Goal: Task Accomplishment & Management: Complete application form

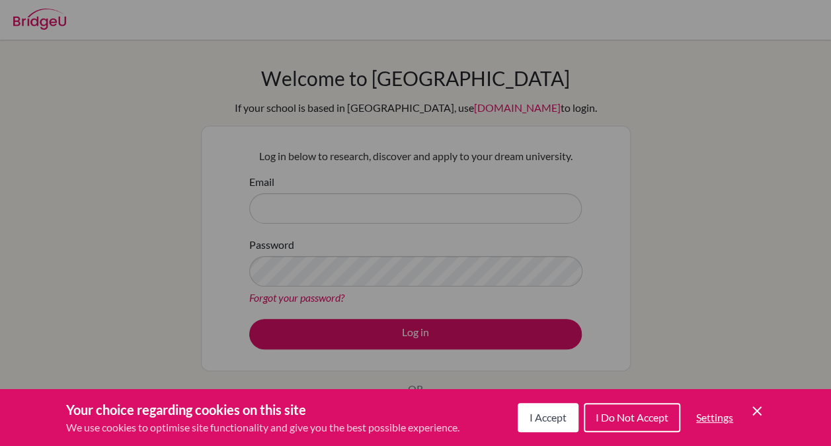
click at [756, 411] on icon "Save and close" at bounding box center [756, 410] width 9 height 9
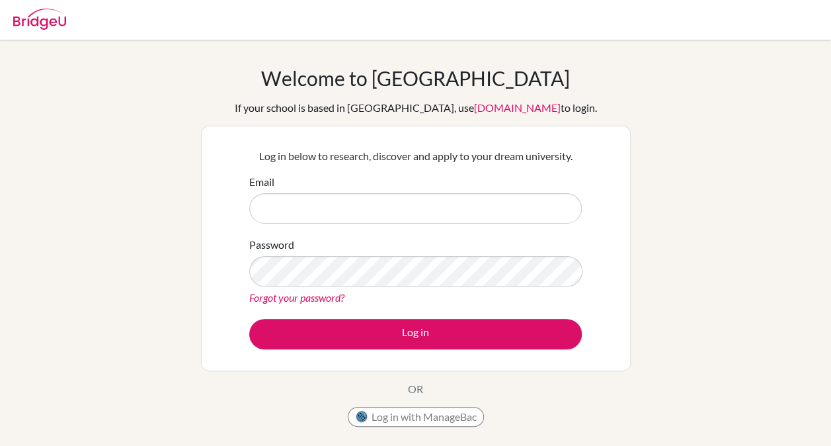
click at [389, 189] on div "Email" at bounding box center [415, 199] width 333 height 50
click at [411, 225] on form "Email Password Forgot your password? Log in" at bounding box center [415, 261] width 333 height 175
click at [405, 202] on input "Email" at bounding box center [415, 208] width 333 height 30
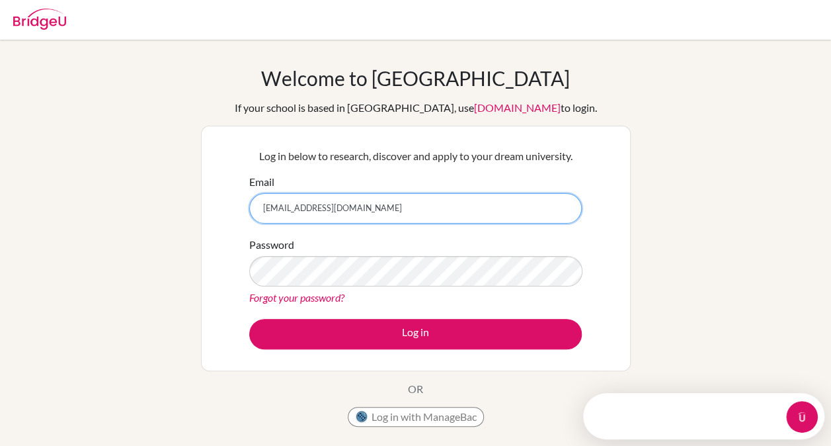
type input "[EMAIL_ADDRESS][DOMAIN_NAME]"
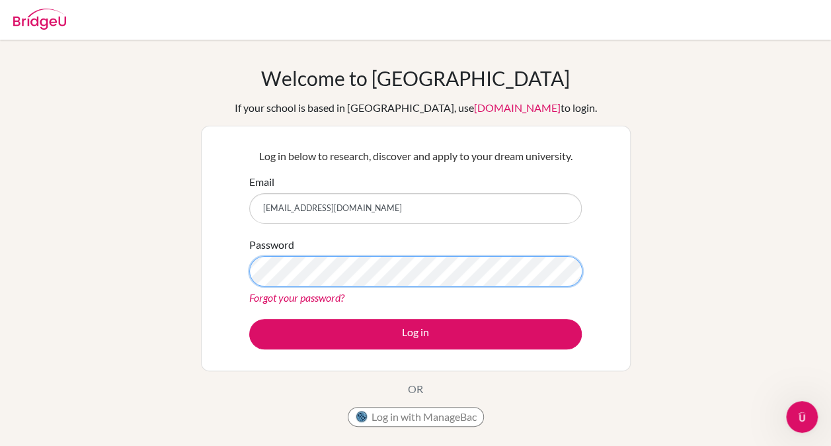
click at [249, 319] on button "Log in" at bounding box center [415, 334] width 333 height 30
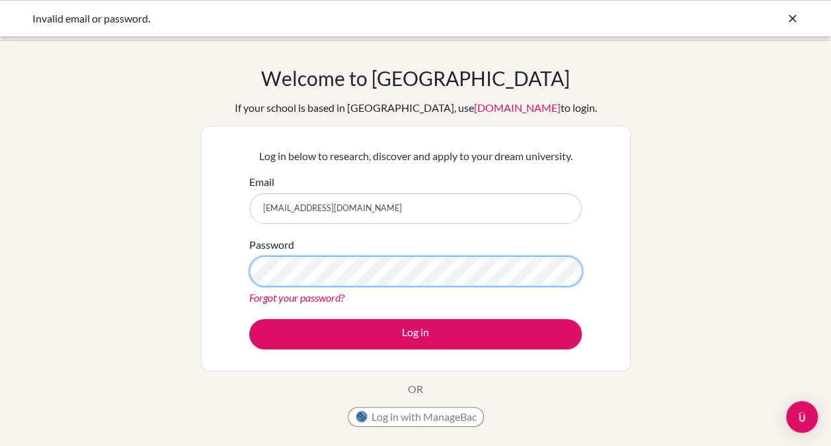
click at [217, 272] on div "Log in below to research, discover and apply to your dream university. Email 02…" at bounding box center [416, 248] width 430 height 245
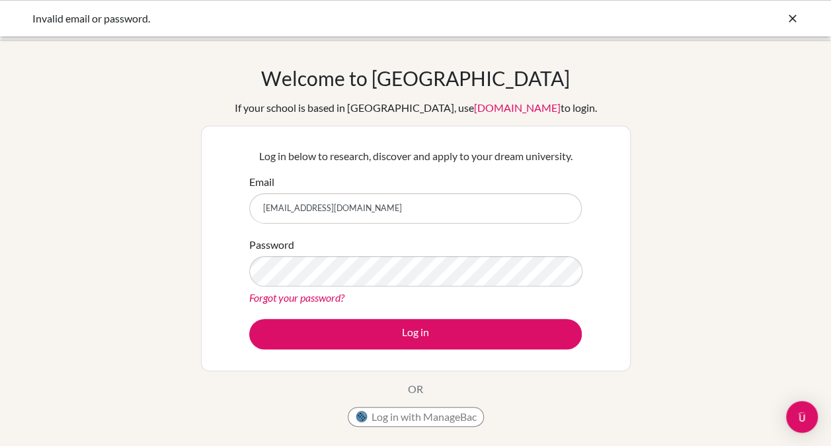
click at [340, 231] on form "Email 023neb825@sxc.edu.np Password Forgot your password? Log in" at bounding box center [415, 261] width 333 height 175
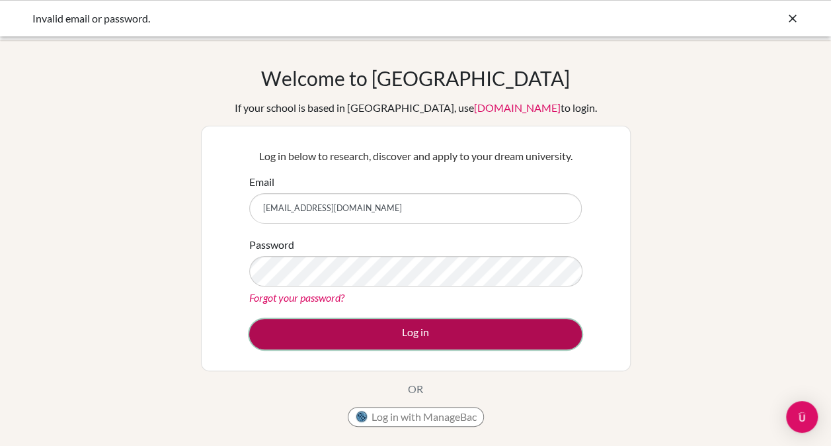
click at [384, 335] on button "Log in" at bounding box center [415, 334] width 333 height 30
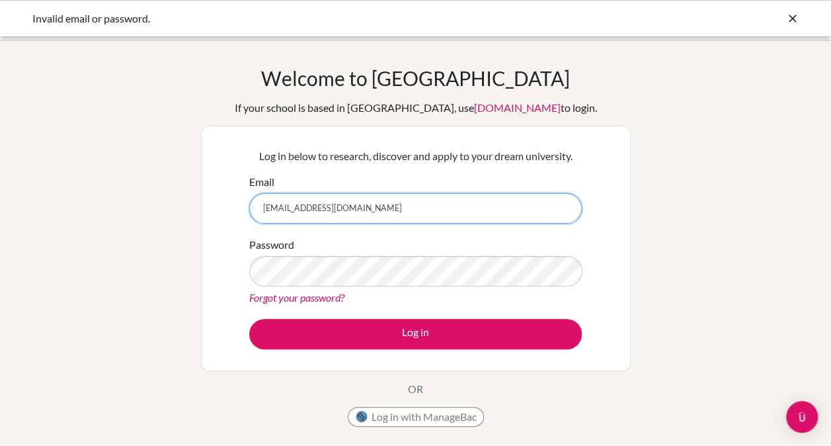
click at [260, 215] on input "[EMAIL_ADDRESS][DOMAIN_NAME]" at bounding box center [415, 208] width 333 height 30
click at [370, 186] on div "Email [EMAIL_ADDRESS][DOMAIN_NAME]" at bounding box center [415, 199] width 333 height 50
click at [372, 202] on input "[EMAIL_ADDRESS][DOMAIN_NAME]" at bounding box center [415, 208] width 333 height 30
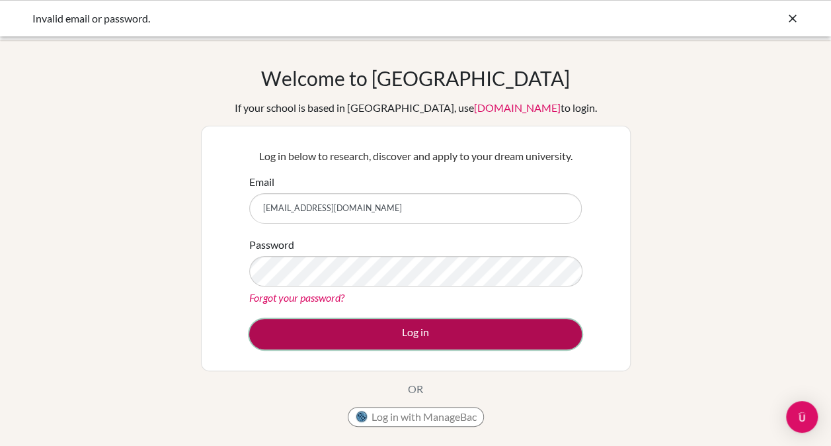
click at [395, 326] on button "Log in" at bounding box center [415, 334] width 333 height 30
click at [468, 330] on button "Log in" at bounding box center [415, 334] width 333 height 30
